Goal: Transaction & Acquisition: Purchase product/service

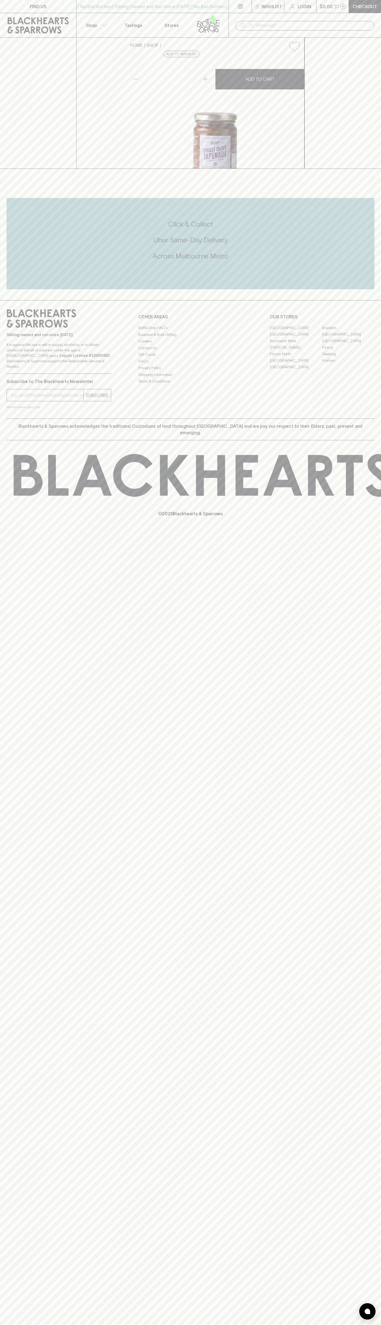
click at [200, 23] on icon at bounding box center [208, 24] width 31 height 18
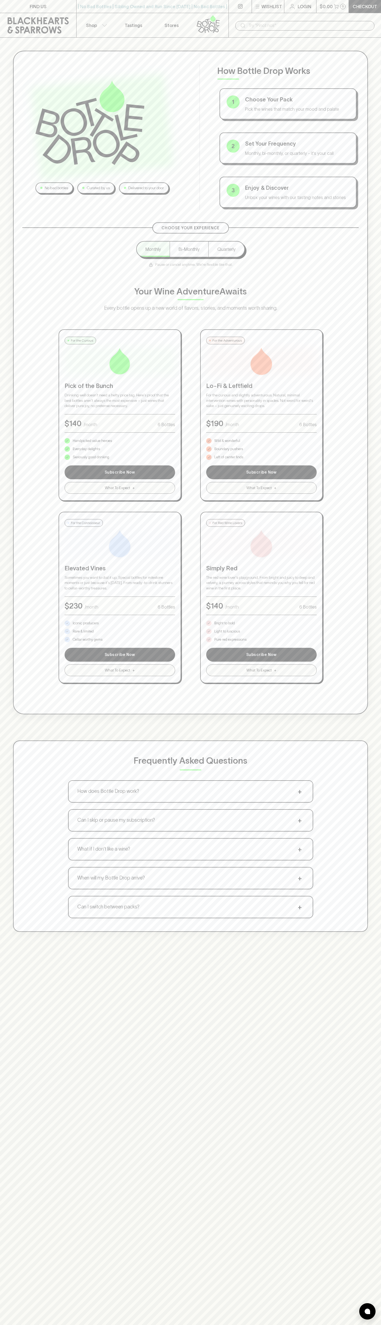
click at [255, 1324] on html "FIND US | No Bad Bottles | Sibling Owned and Run Since [DATE] | No Bad Bottles …" at bounding box center [190, 856] width 381 height 1713
click at [2, 650] on div "No bad bottles Curated by us Delivered to your door How Bottle Drop Works 1 Cho…" at bounding box center [190, 491] width 381 height 907
